Goal: Information Seeking & Learning: Find specific fact

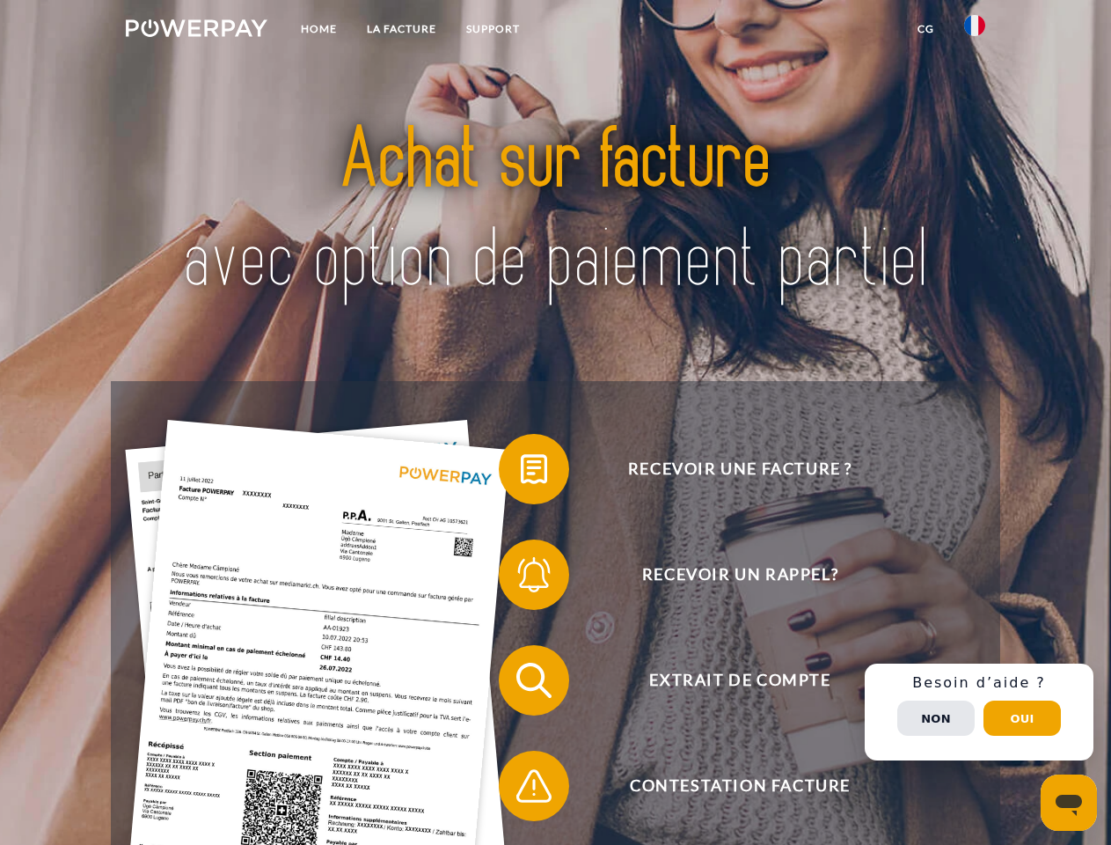
click at [196, 31] on img at bounding box center [197, 28] width 142 height 18
click at [975, 31] on img at bounding box center [974, 25] width 21 height 21
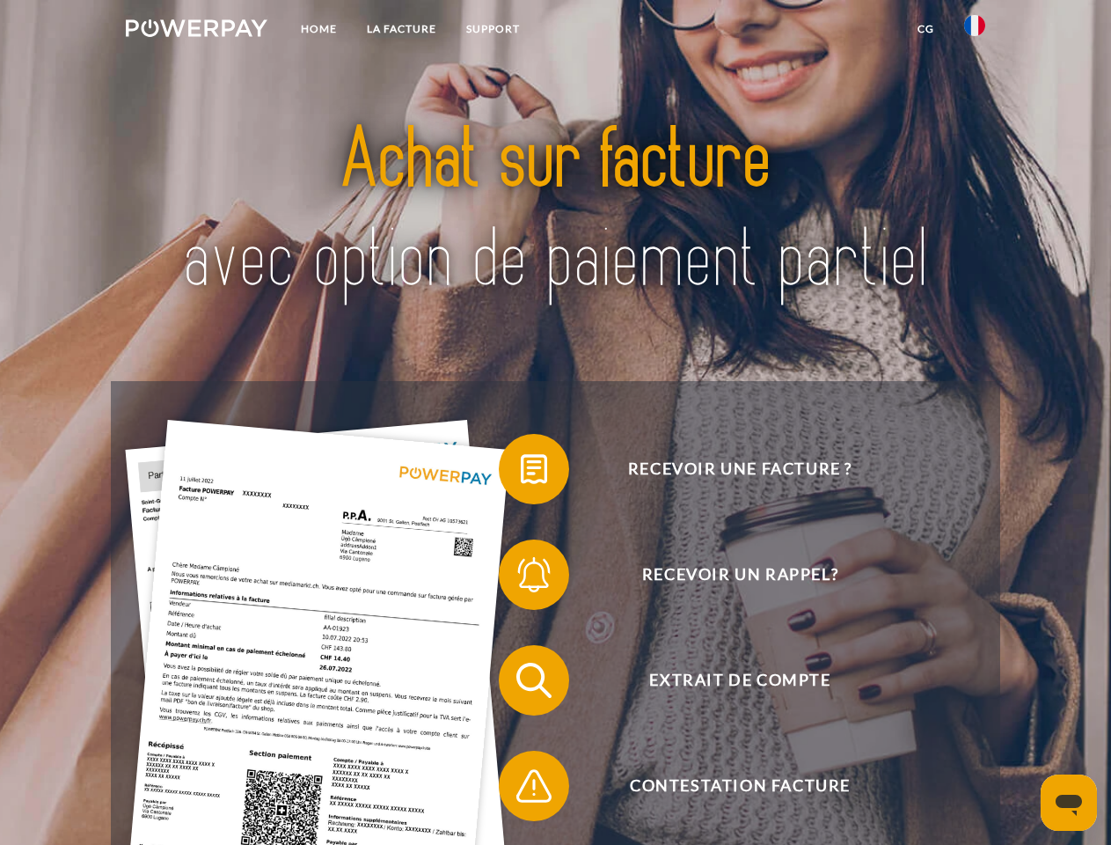
click at [926, 29] on link "CG" at bounding box center [926, 29] width 47 height 32
click at [521, 473] on span at bounding box center [508, 469] width 88 height 88
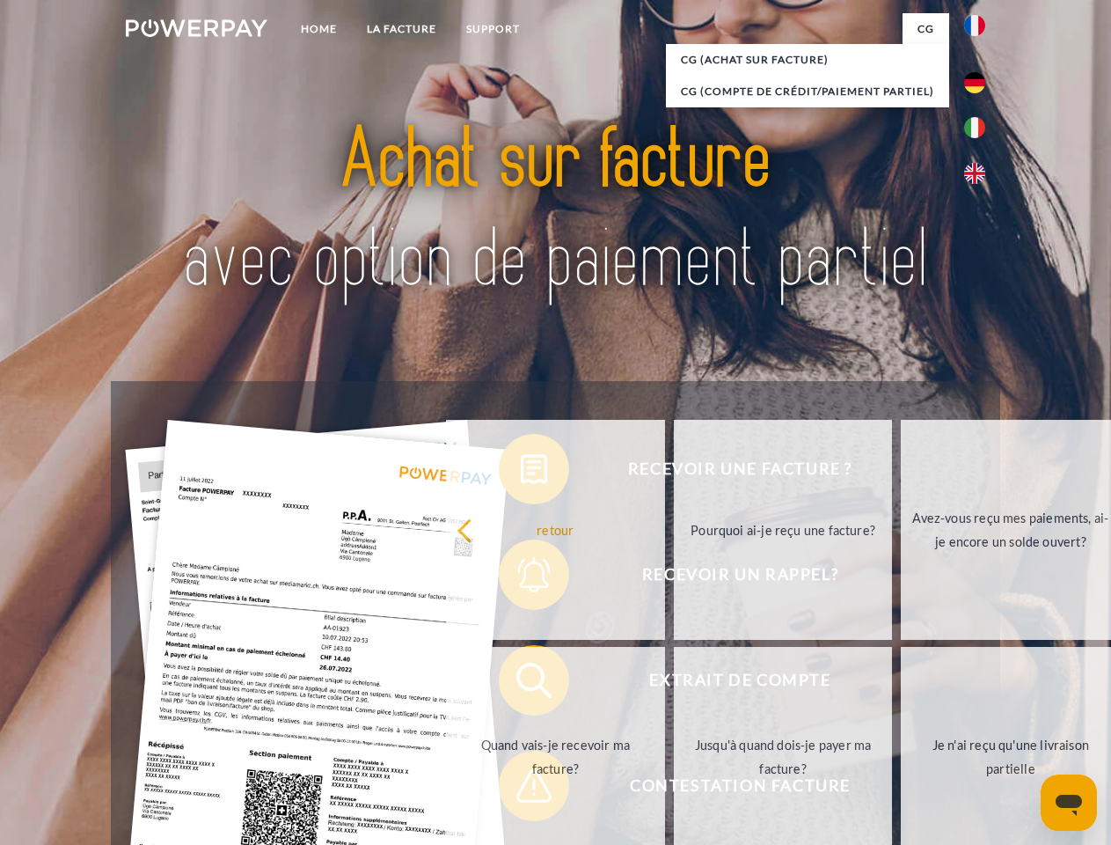
click at [521, 578] on link "retour" at bounding box center [555, 530] width 219 height 220
click at [521, 684] on link "Quand vais-je recevoir ma facture?" at bounding box center [555, 757] width 219 height 220
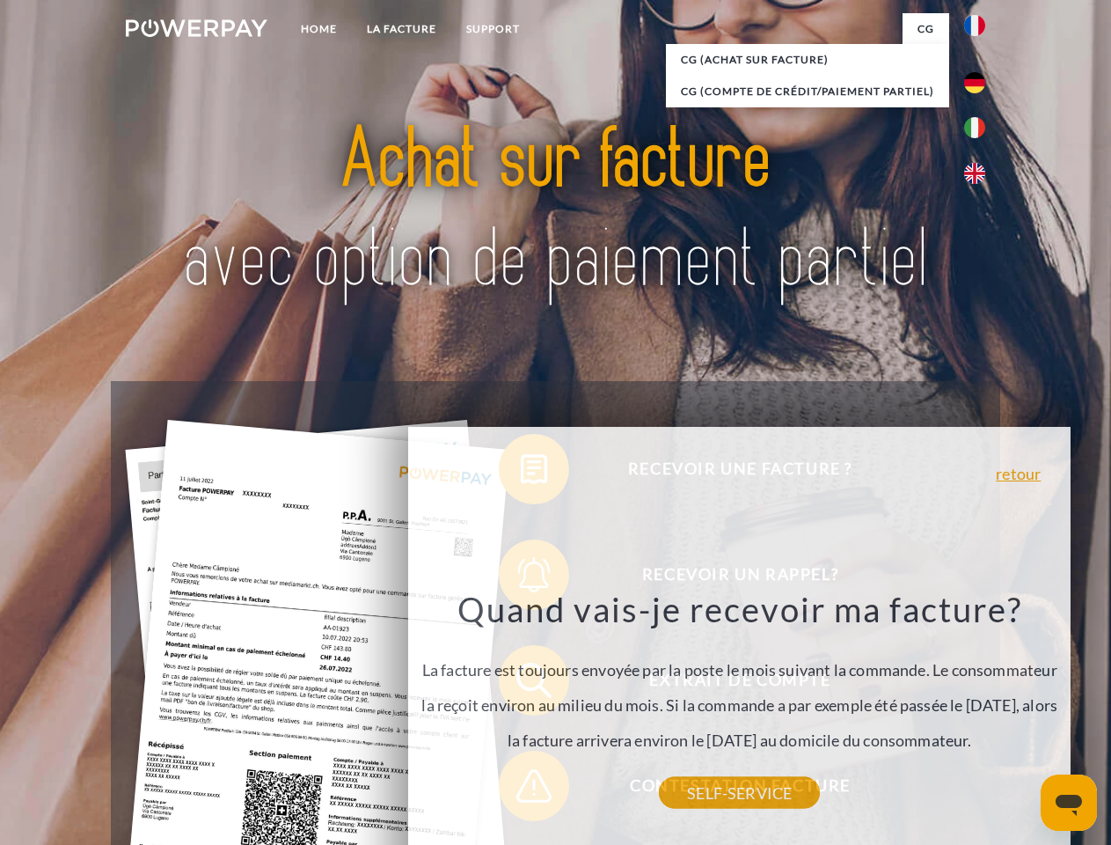
click at [521, 789] on div "Recevoir une facture ? Recevoir un rappel? Extrait de compte retour" at bounding box center [555, 733] width 889 height 704
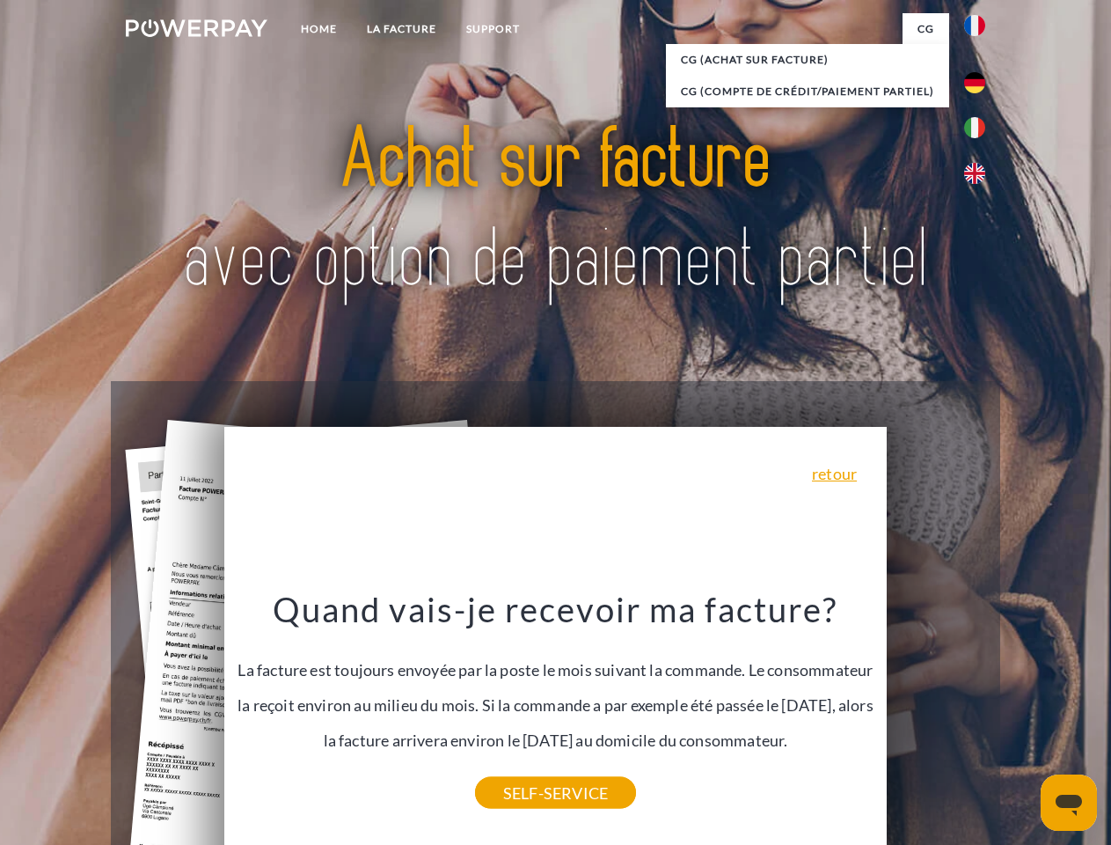
click at [979, 712] on div "Recevoir une facture ? Recevoir un rappel? Extrait de compte retour" at bounding box center [555, 733] width 889 height 704
click at [936, 715] on span "Extrait de compte" at bounding box center [739, 680] width 431 height 70
click at [1023, 718] on header "Home LA FACTURE Support" at bounding box center [555, 607] width 1111 height 1215
